Goal: Task Accomplishment & Management: Use online tool/utility

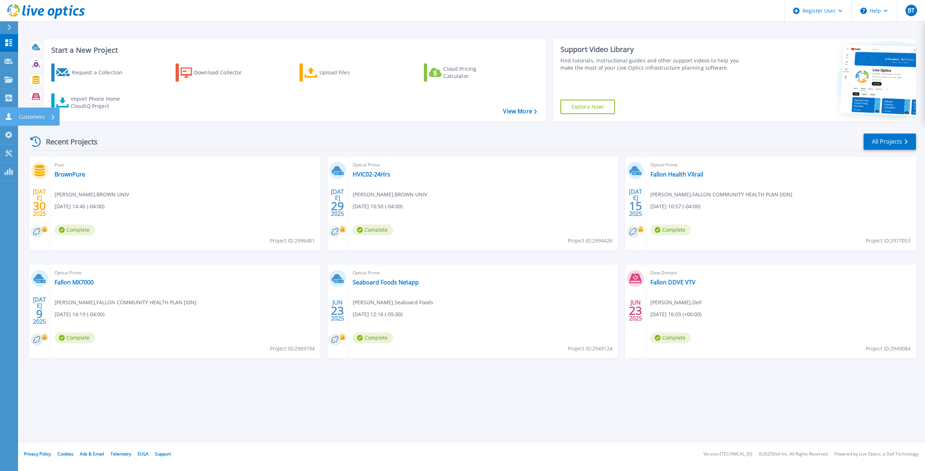
click at [9, 117] on icon at bounding box center [9, 116] width 6 height 7
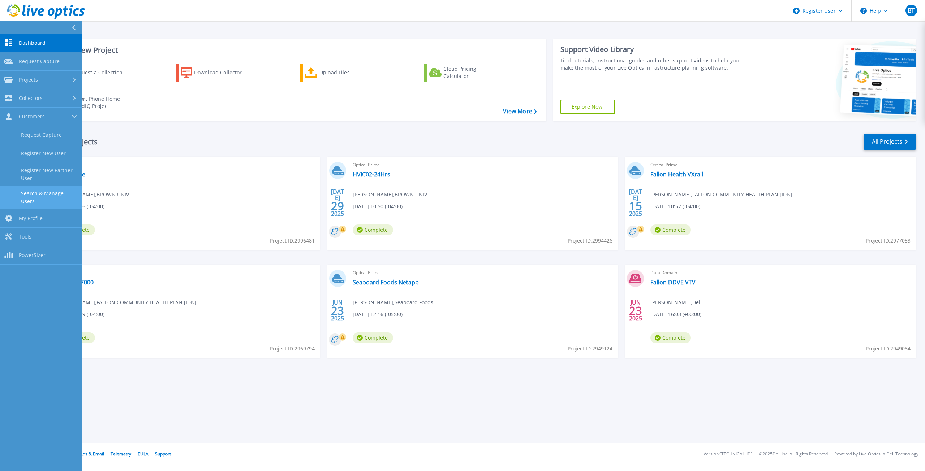
click at [52, 195] on link "Search & Manage Users" at bounding box center [41, 197] width 82 height 23
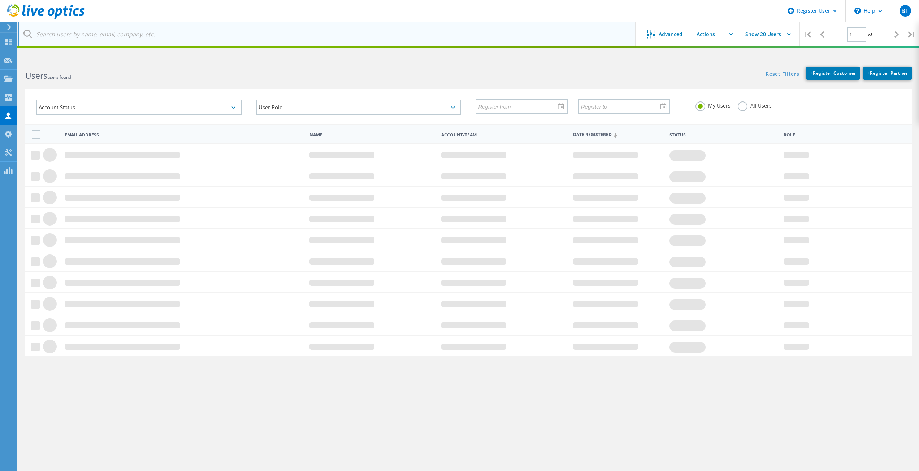
click at [243, 37] on input "text" at bounding box center [327, 34] width 618 height 25
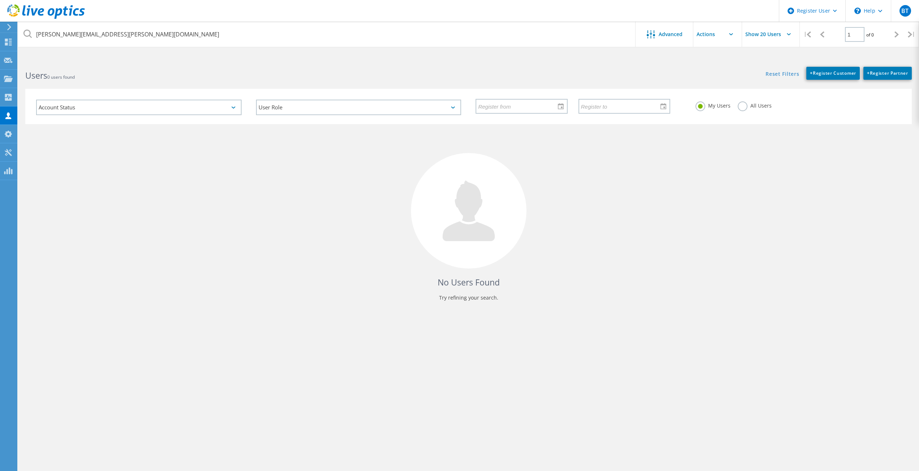
click at [746, 103] on label "All Users" at bounding box center [755, 104] width 34 height 7
click at [0, 0] on input "All Users" at bounding box center [0, 0] width 0 height 0
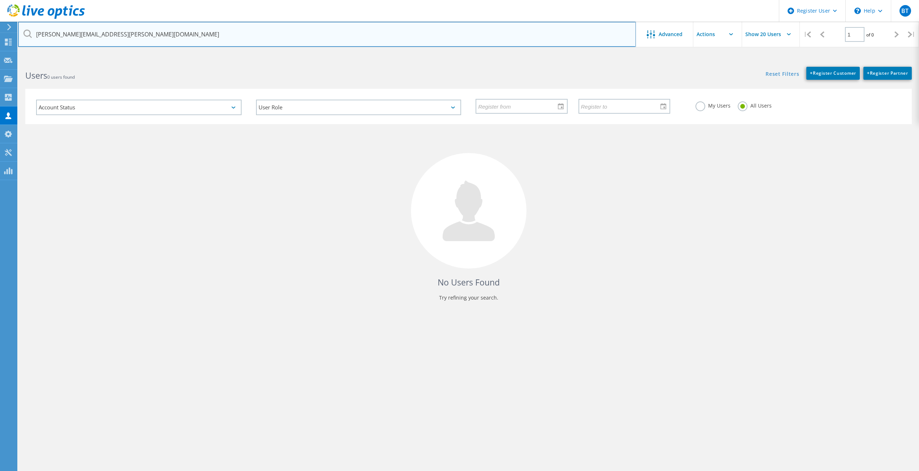
click at [146, 34] on input "dave.j.brown@trelleborg.com" at bounding box center [327, 34] width 618 height 25
click at [183, 30] on input "dave.j.brown@trelleborg.com" at bounding box center [327, 34] width 618 height 25
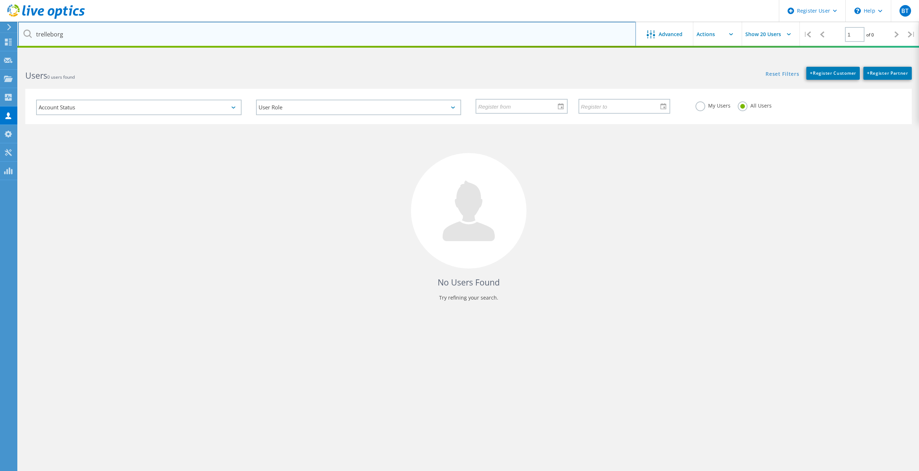
type input "trelleborg"
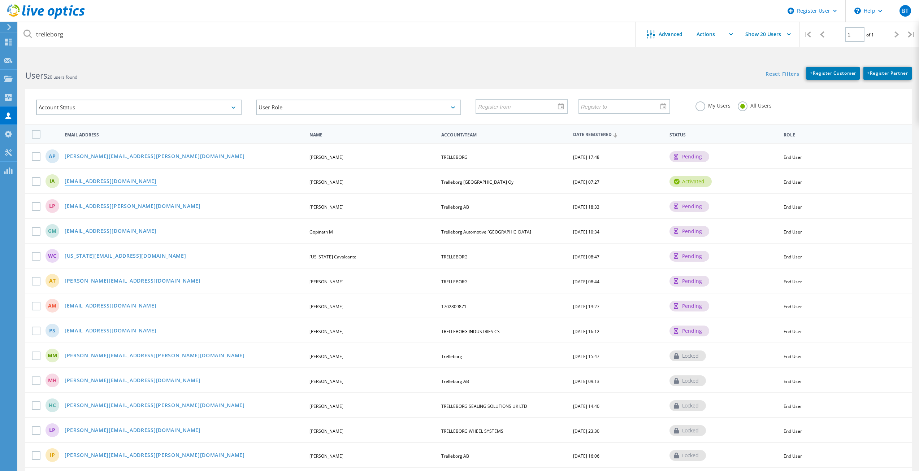
click at [118, 184] on link "ilyas.alamaz@trelleborg.com" at bounding box center [111, 182] width 92 height 6
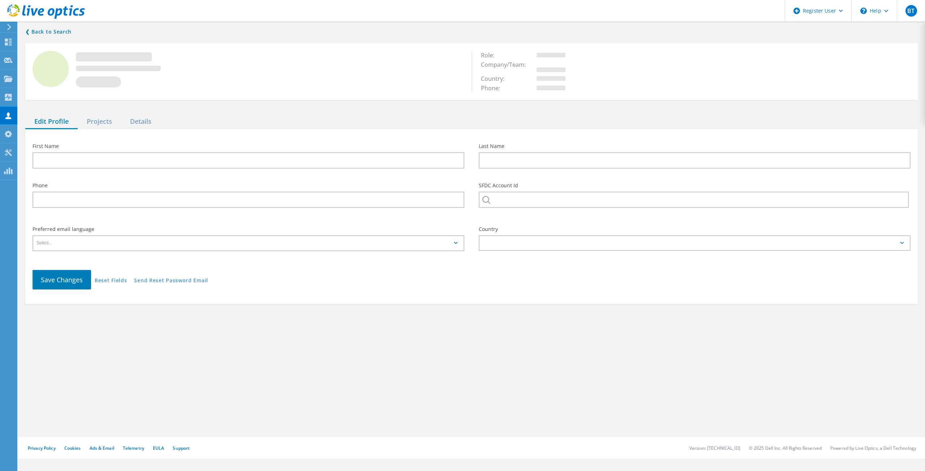
type input "Ilyas"
type input "Alamaz"
type input "+ 4522719778"
type input "Trelleborg Finland Oy"
type input "English"
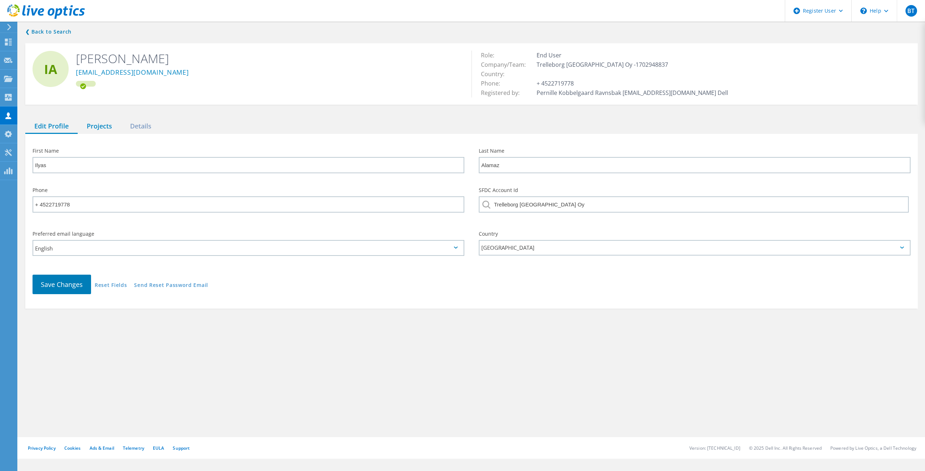
click at [104, 126] on div "Projects" at bounding box center [99, 126] width 43 height 15
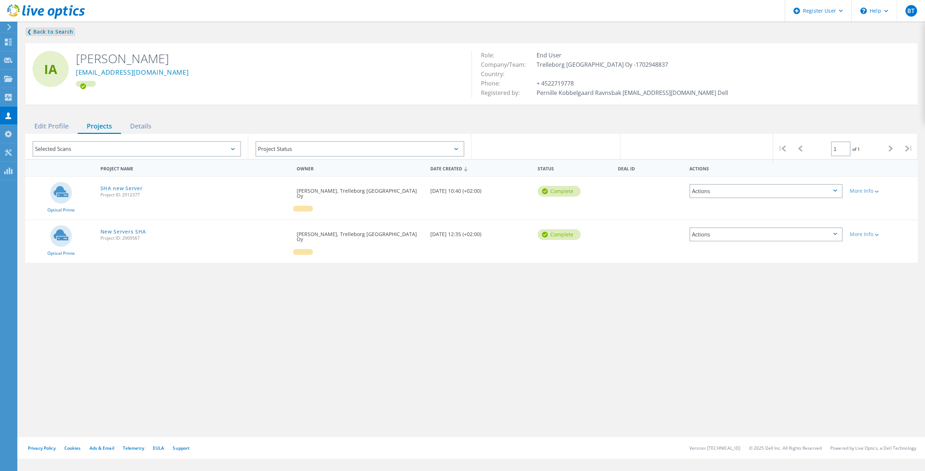
click at [53, 31] on link "❮ Back to Search" at bounding box center [50, 31] width 50 height 9
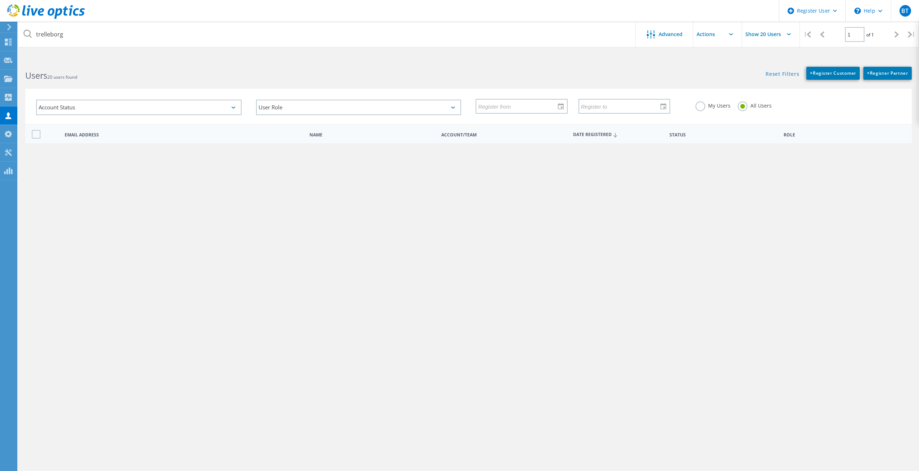
click at [121, 159] on link "andrew.phan@trelleborg.com" at bounding box center [155, 157] width 180 height 6
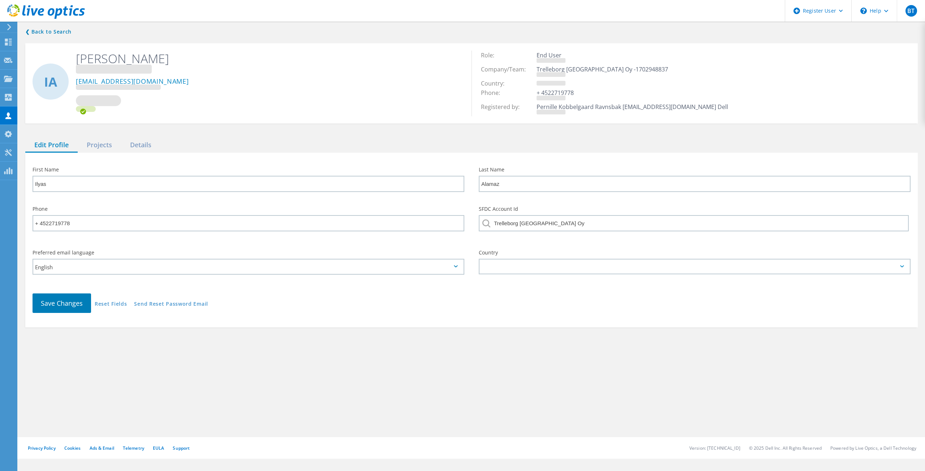
type input "andrew"
type input "phan"
type input "TRELLEBORG"
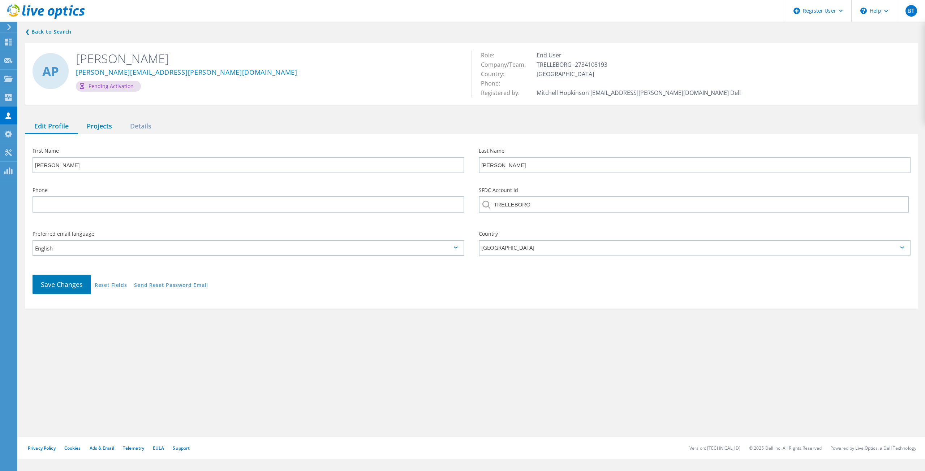
click at [100, 127] on div "Projects" at bounding box center [99, 126] width 43 height 15
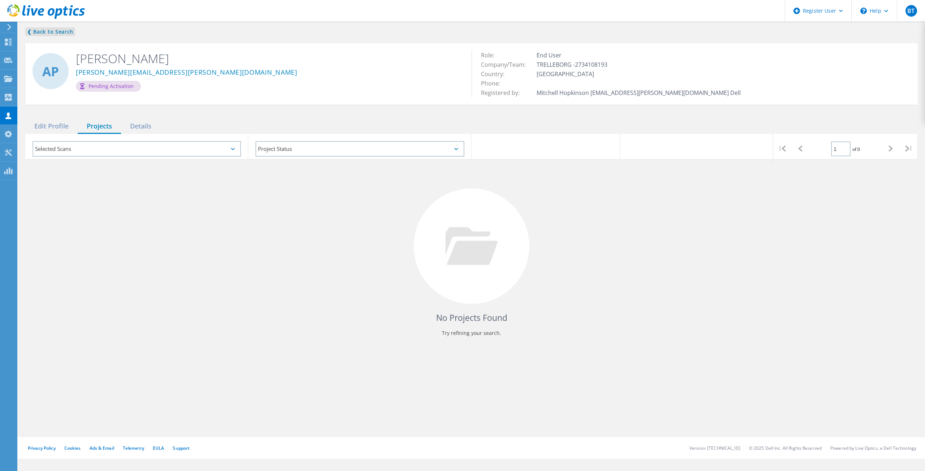
click at [59, 30] on link "❮ Back to Search" at bounding box center [50, 31] width 50 height 9
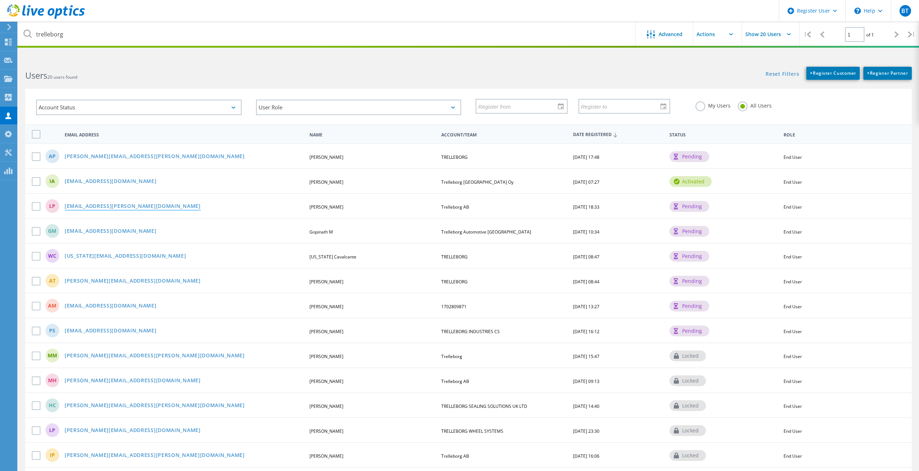
click at [103, 208] on link "QuocLan.Phan@trelleborg.com" at bounding box center [133, 207] width 136 height 6
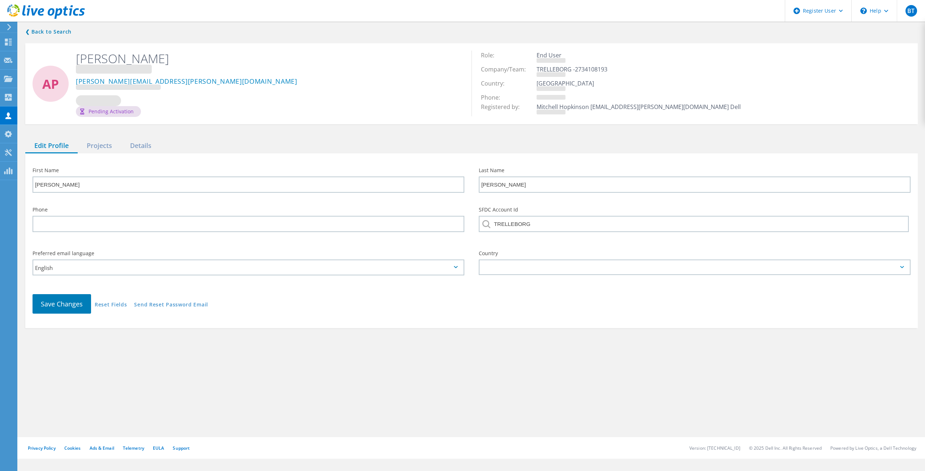
type input "Lan"
type input "Phan"
type input "Trelleborg AB"
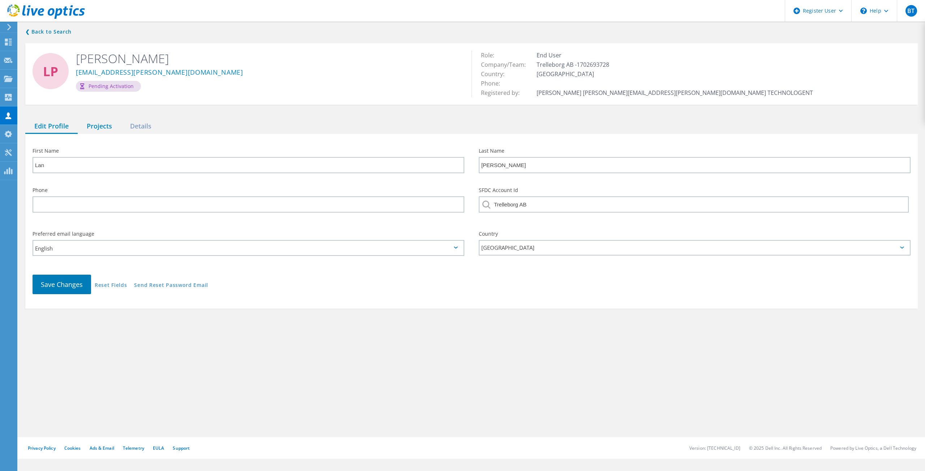
click at [104, 126] on div "Projects" at bounding box center [99, 126] width 43 height 15
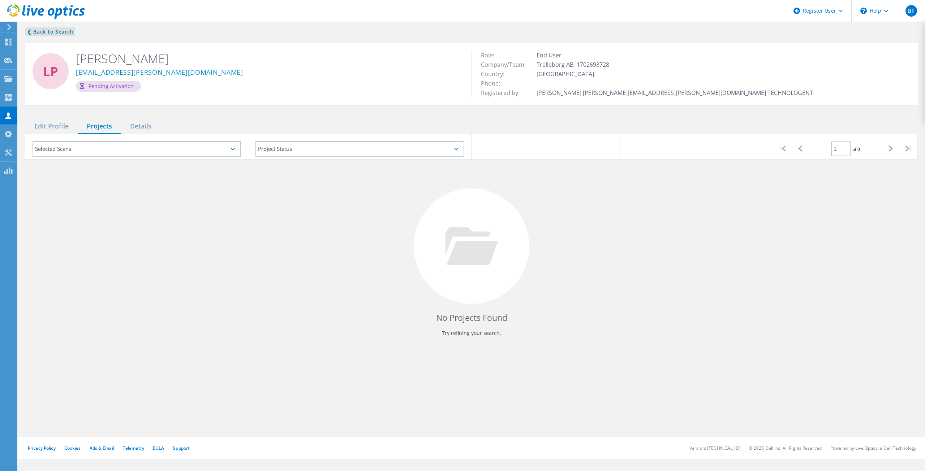
click at [60, 35] on link "❮ Back to Search" at bounding box center [50, 31] width 50 height 9
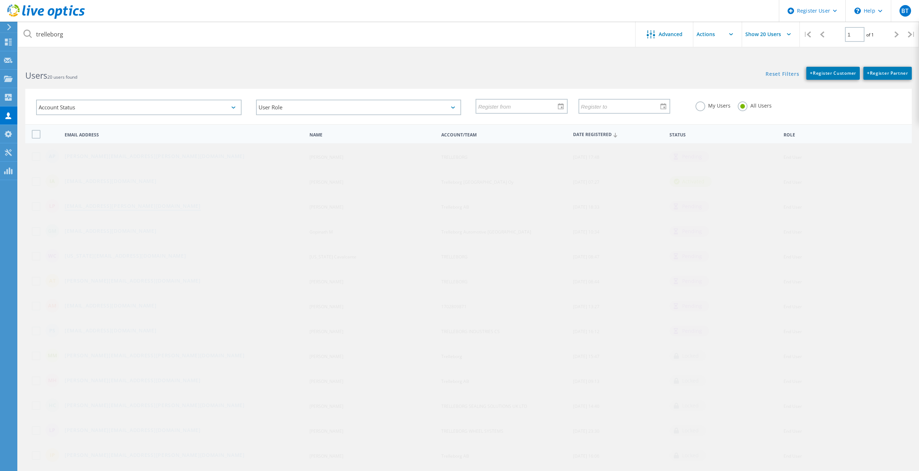
click at [119, 208] on link "QuocLan.Phan@trelleborg.com" at bounding box center [133, 207] width 136 height 6
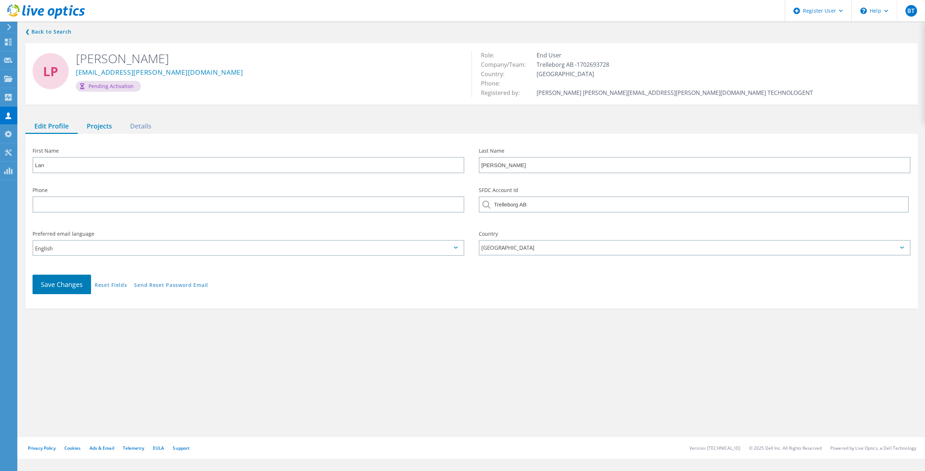
click at [97, 122] on div "Projects" at bounding box center [99, 126] width 43 height 15
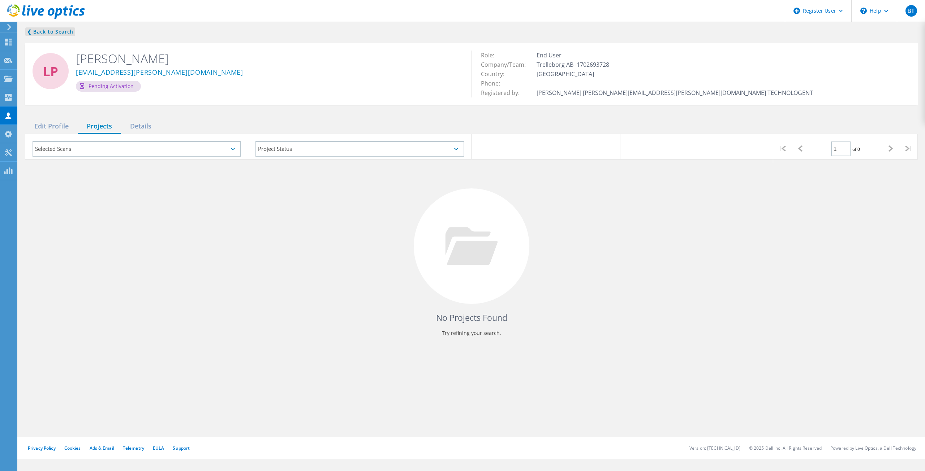
click at [46, 33] on link "❮ Back to Search" at bounding box center [50, 31] width 50 height 9
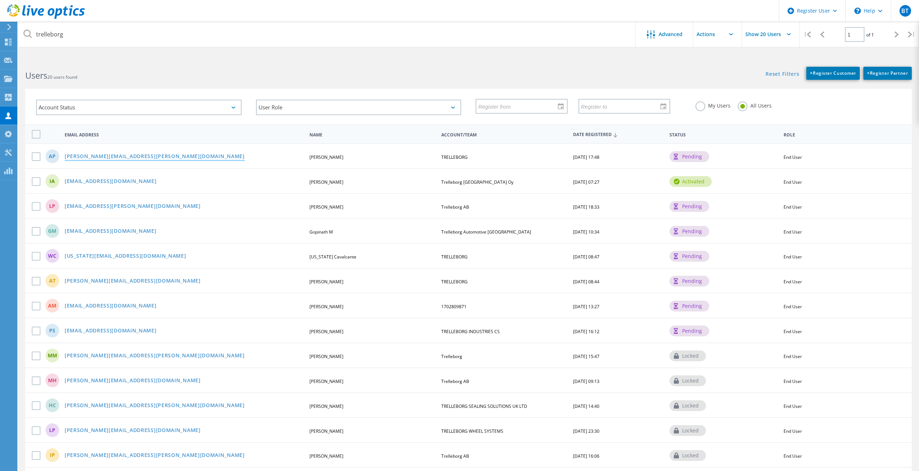
click at [91, 157] on link "andrew.phan@trelleborg.com" at bounding box center [155, 157] width 180 height 6
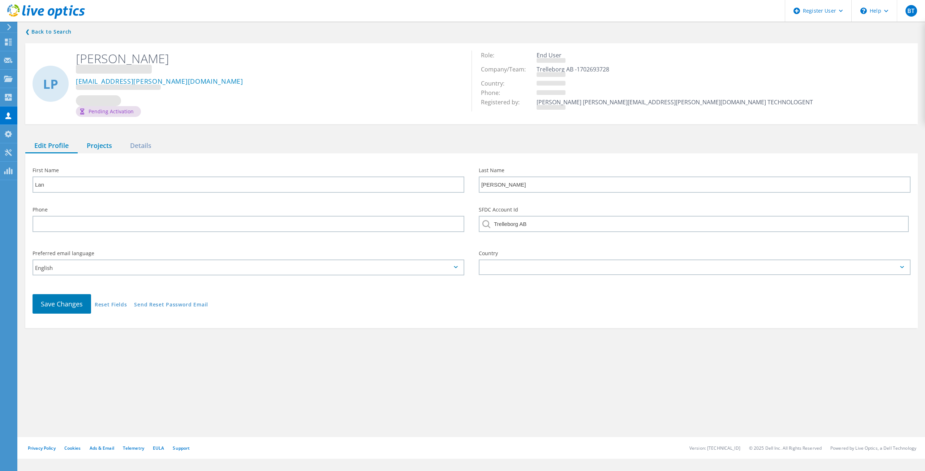
type input "andrew"
type input "phan"
type input "TRELLEBORG"
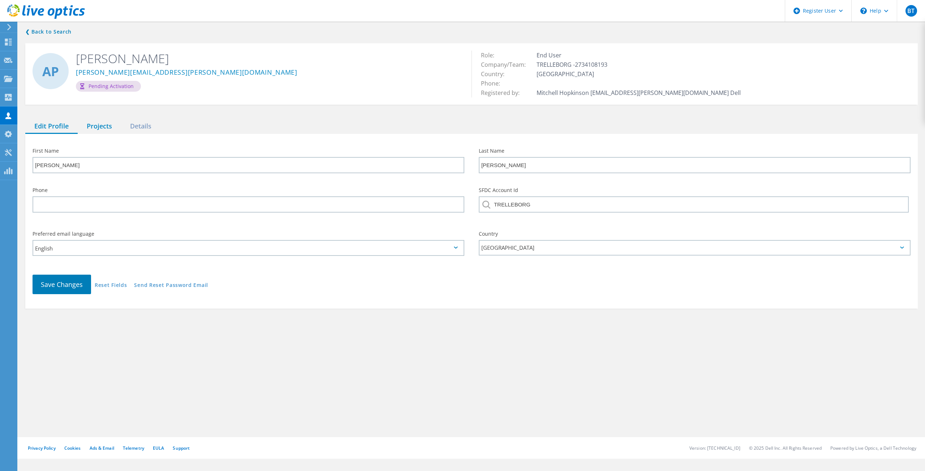
click at [102, 127] on div "Projects" at bounding box center [99, 126] width 43 height 15
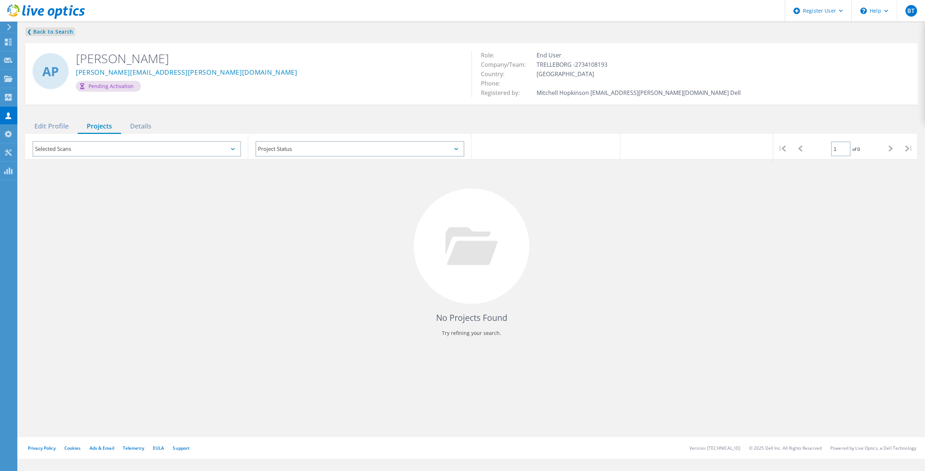
click at [48, 33] on link "❮ Back to Search" at bounding box center [50, 31] width 50 height 9
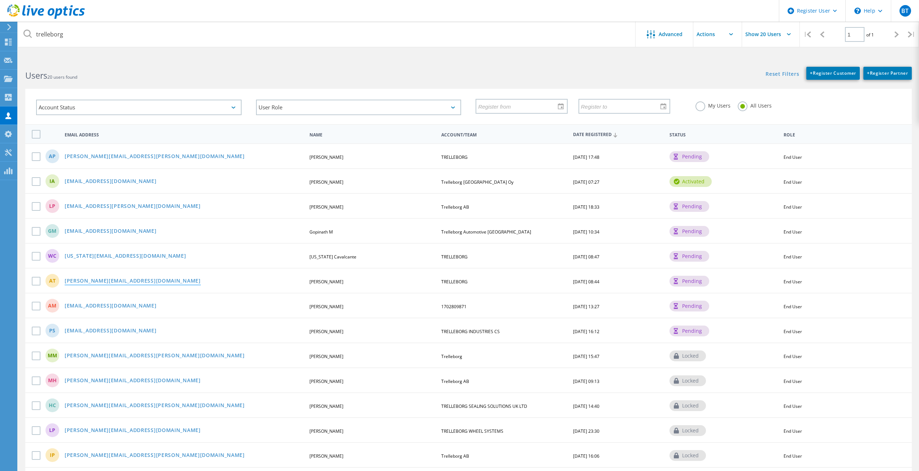
click at [127, 280] on link "andrea.tanucci@trelleborg.com" at bounding box center [133, 281] width 136 height 6
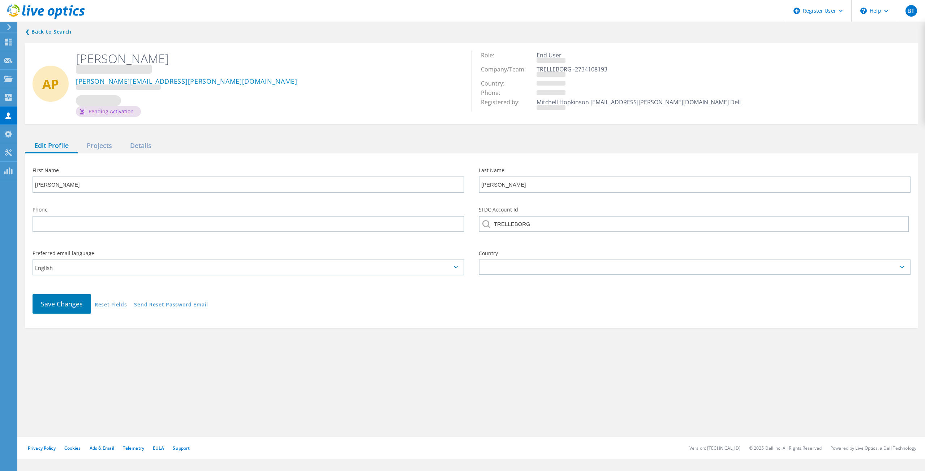
type input "Andrea"
type input "Tanucci"
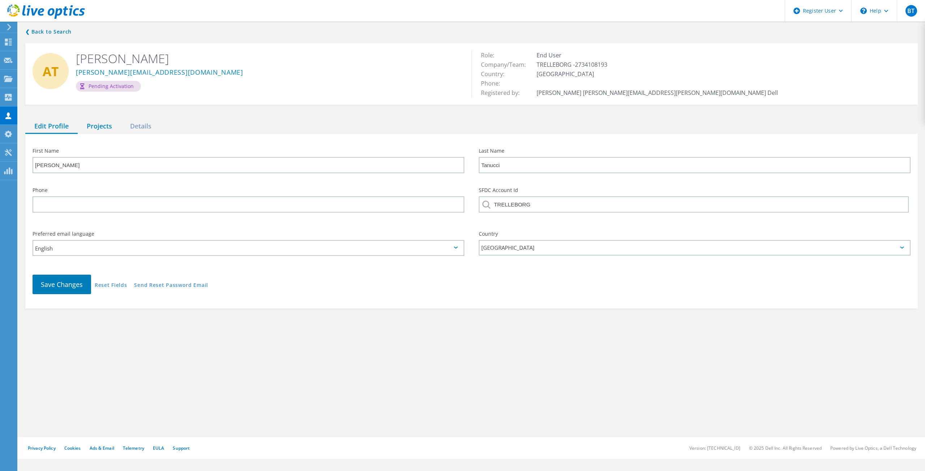
click at [96, 131] on div "Projects" at bounding box center [99, 126] width 43 height 15
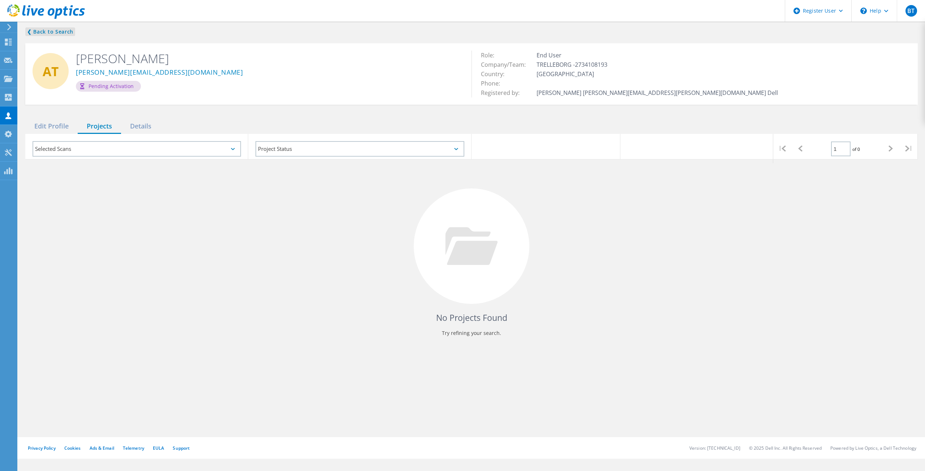
click at [55, 29] on link "❮ Back to Search" at bounding box center [50, 31] width 50 height 9
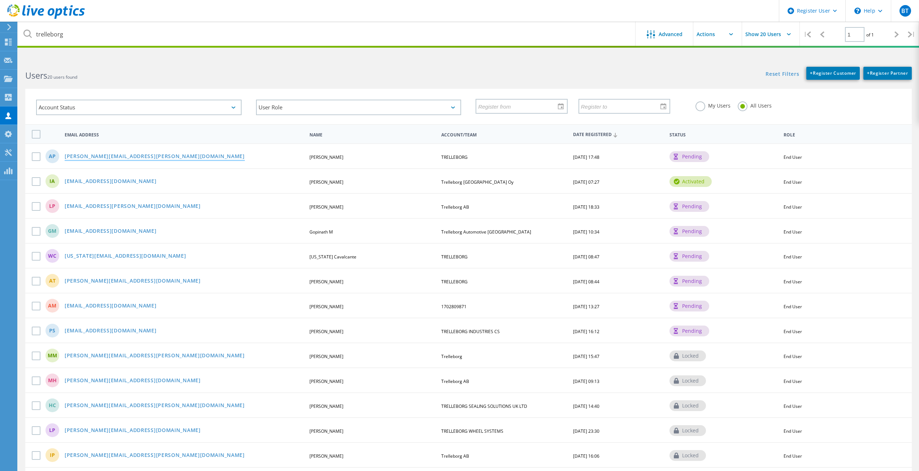
click at [105, 157] on link "andrew.phan@trelleborg.com" at bounding box center [155, 157] width 180 height 6
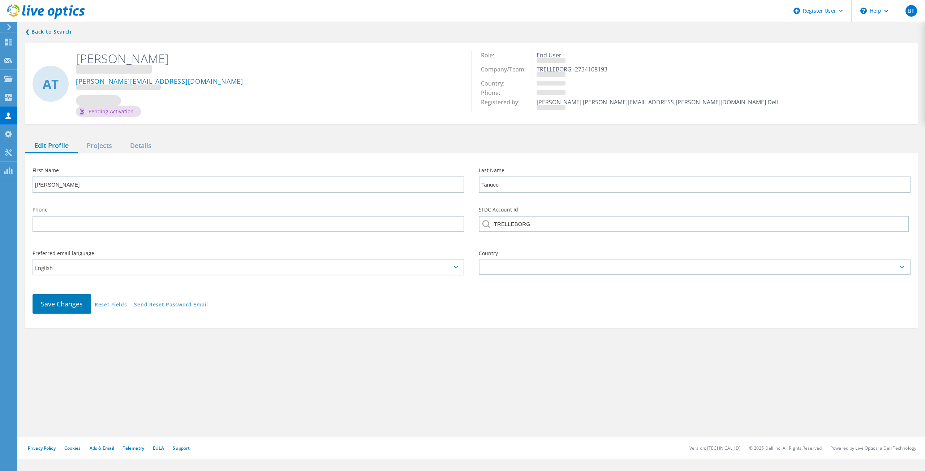
type input "andrew"
type input "phan"
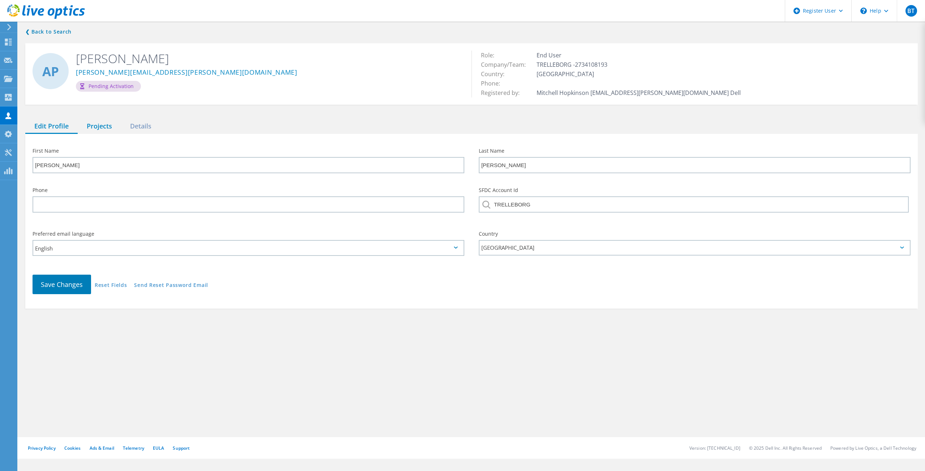
click at [95, 126] on div "Projects" at bounding box center [99, 126] width 43 height 15
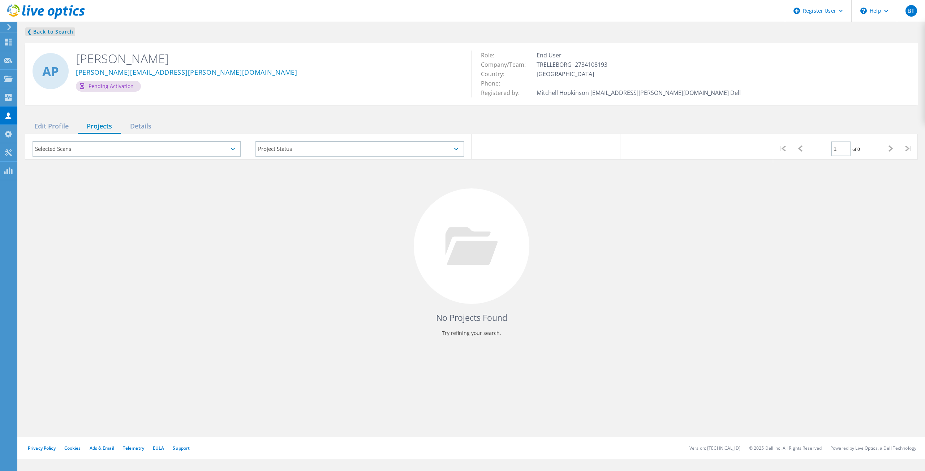
click at [54, 33] on link "❮ Back to Search" at bounding box center [50, 31] width 50 height 9
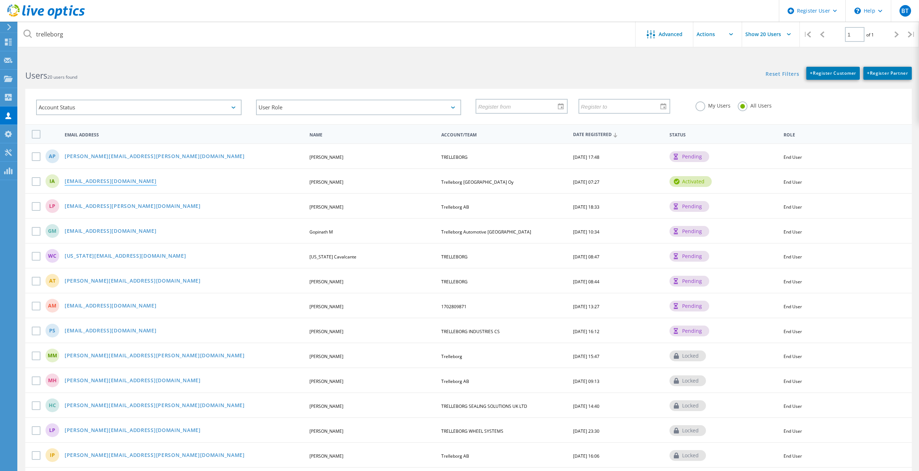
click at [87, 182] on link "ilyas.alamaz@trelleborg.com" at bounding box center [111, 182] width 92 height 6
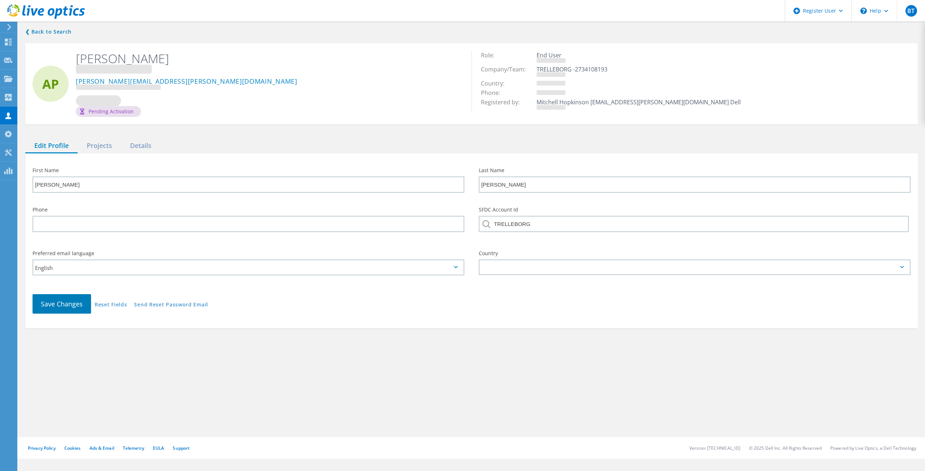
type input "Ilyas"
type input "Alamaz"
type input "+ 4522719778"
type input "Trelleborg Finland Oy"
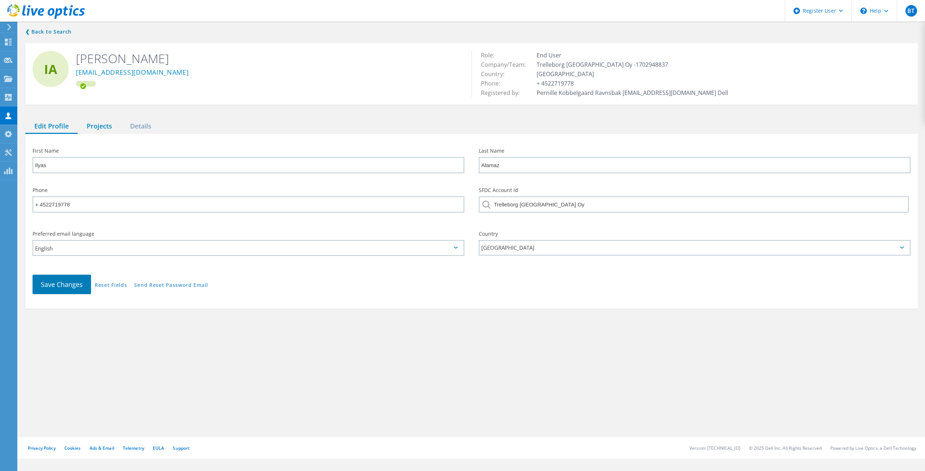
click at [99, 131] on div "Projects" at bounding box center [99, 126] width 43 height 15
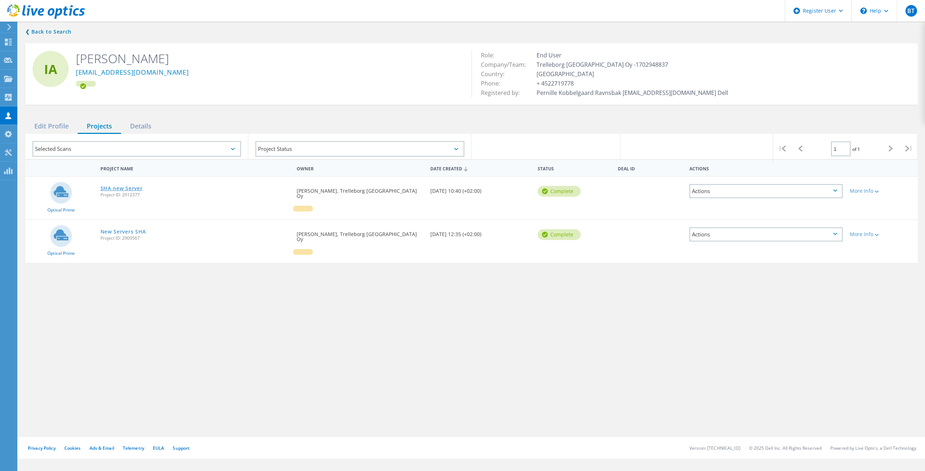
click at [124, 189] on link "SHA new Server" at bounding box center [121, 188] width 42 height 5
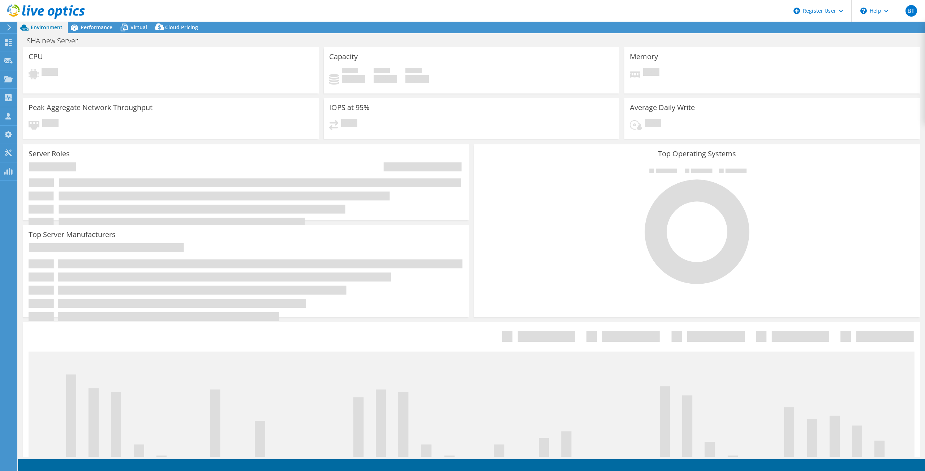
select select "USD"
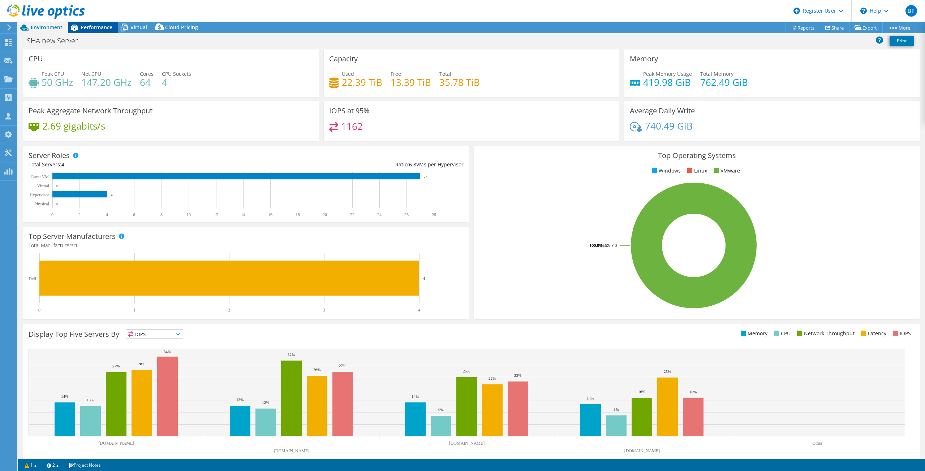
click at [90, 24] on span "Performance" at bounding box center [97, 27] width 32 height 7
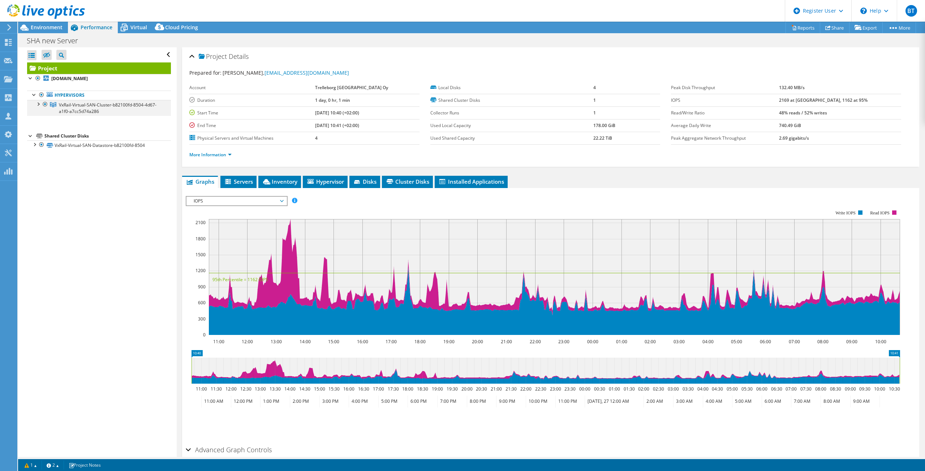
click at [38, 106] on div at bounding box center [37, 103] width 7 height 7
